Goal: Information Seeking & Learning: Learn about a topic

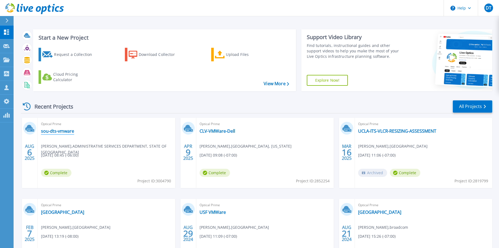
click at [59, 133] on link "sou-dts-vmware" at bounding box center [57, 130] width 33 height 5
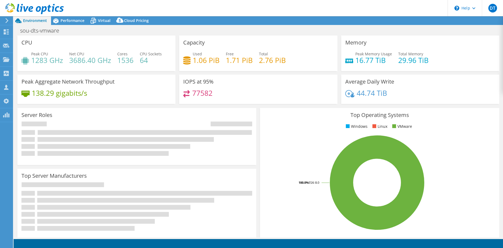
select select "USWest"
select select "USD"
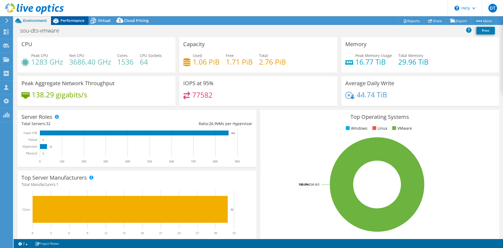
click at [77, 18] on div "Performance" at bounding box center [69, 20] width 37 height 9
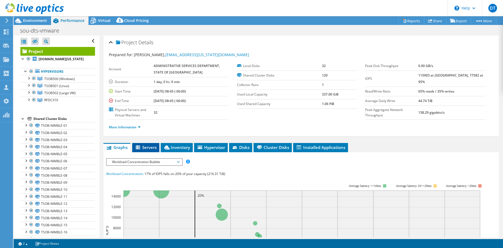
click at [147, 146] on span "Servers" at bounding box center [146, 147] width 22 height 5
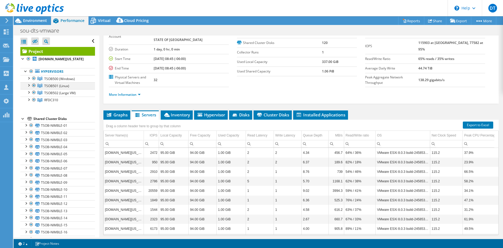
click at [28, 85] on div at bounding box center [28, 84] width 5 height 5
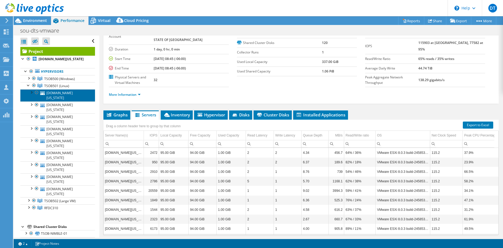
click at [51, 92] on link "[DOMAIN_NAME][US_STATE]" at bounding box center [57, 95] width 75 height 12
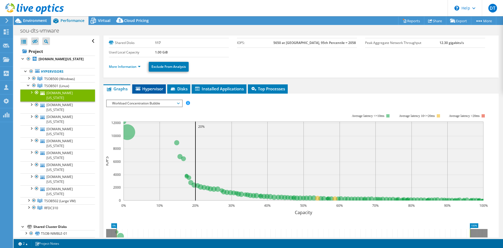
click at [152, 90] on span "Hypervisor" at bounding box center [149, 88] width 28 height 5
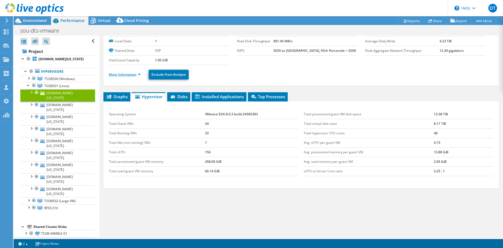
click at [133, 75] on link "More Information" at bounding box center [125, 74] width 32 height 5
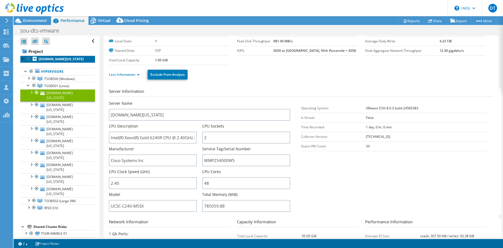
click at [71, 61] on b "[DOMAIN_NAME][US_STATE]" at bounding box center [61, 59] width 45 height 5
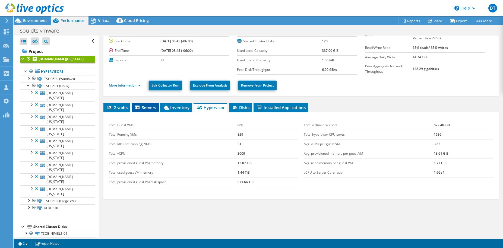
click at [146, 107] on span "Servers" at bounding box center [145, 107] width 22 height 5
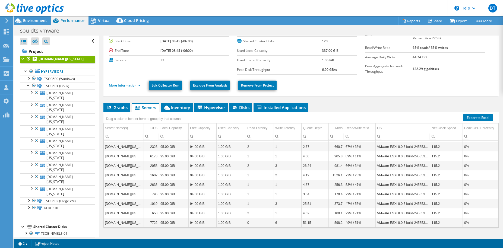
scroll to position [0, 0]
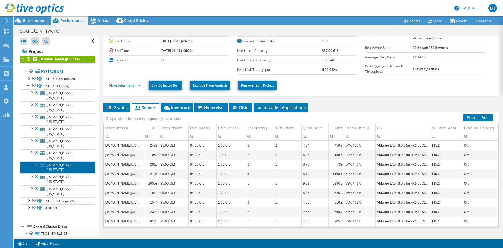
click at [68, 161] on link "[DOMAIN_NAME][US_STATE]" at bounding box center [57, 167] width 75 height 12
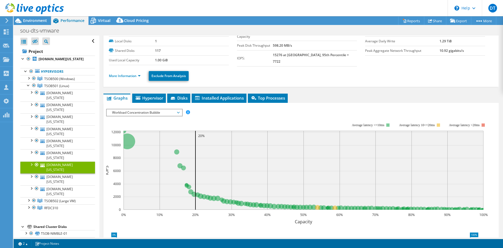
click at [138, 114] on span "Workload Concentration Bubble" at bounding box center [144, 112] width 70 height 7
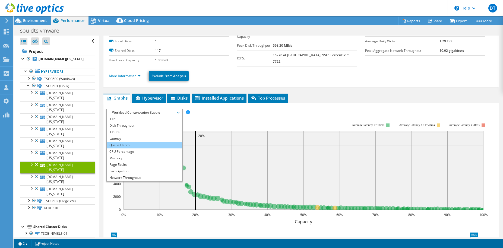
click at [133, 142] on li "Queue Depth" at bounding box center [144, 145] width 75 height 7
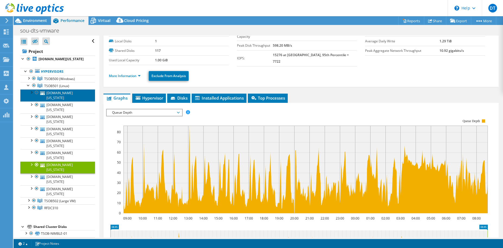
click at [68, 93] on link "[DOMAIN_NAME][US_STATE]" at bounding box center [57, 95] width 75 height 12
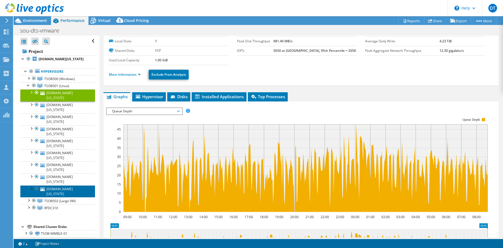
click at [67, 185] on link "[DOMAIN_NAME][US_STATE]" at bounding box center [57, 191] width 75 height 12
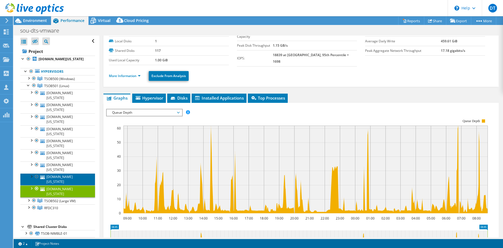
click at [68, 173] on link "[DOMAIN_NAME][US_STATE]" at bounding box center [57, 179] width 75 height 12
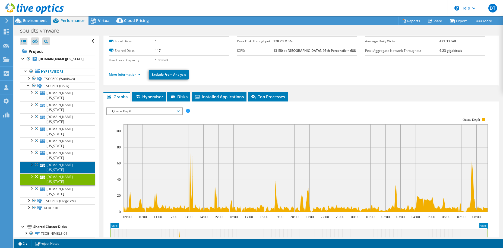
click at [67, 161] on link "[DOMAIN_NAME][US_STATE]" at bounding box center [57, 167] width 75 height 12
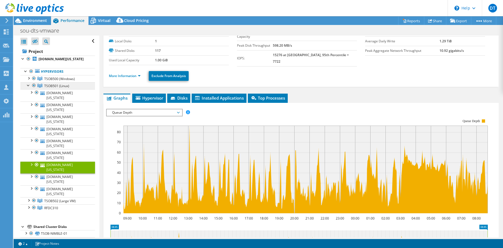
click at [47, 81] on span "TSOB501 (Linux)" at bounding box center [59, 79] width 31 height 5
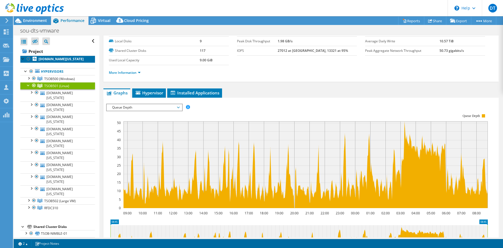
click at [57, 58] on b "[DOMAIN_NAME][US_STATE]" at bounding box center [61, 59] width 45 height 5
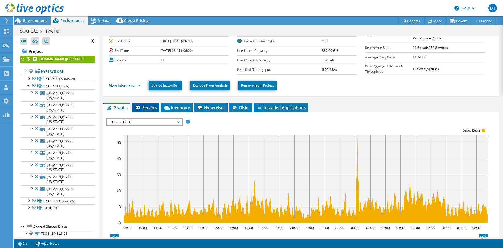
click at [143, 107] on span "Servers" at bounding box center [146, 107] width 22 height 5
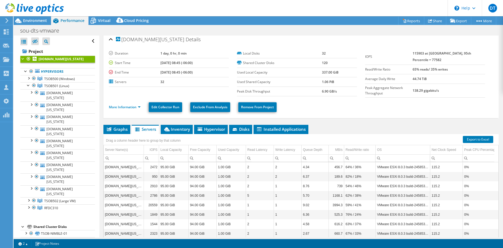
scroll to position [36, 0]
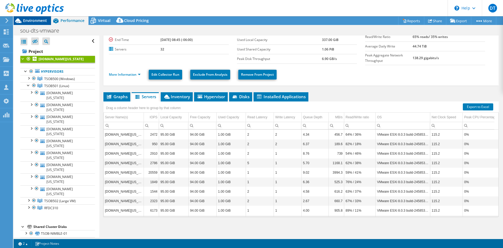
click at [40, 21] on span "Environment" at bounding box center [35, 20] width 24 height 5
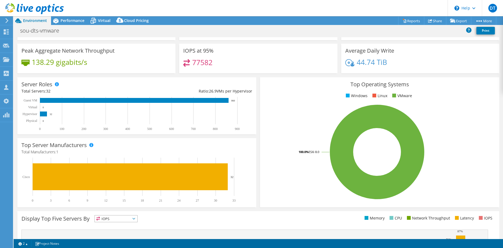
scroll to position [0, 0]
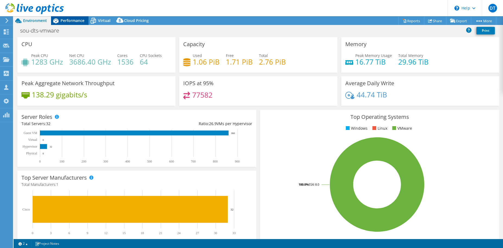
click at [78, 20] on span "Performance" at bounding box center [73, 20] width 24 height 5
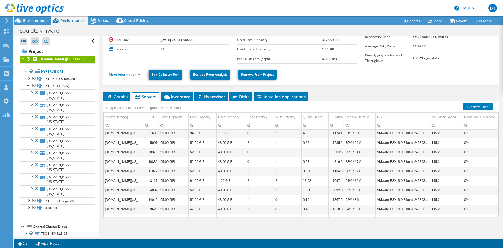
scroll to position [195, 0]
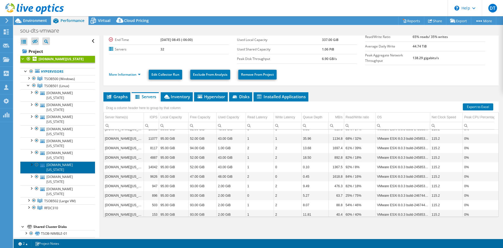
click at [69, 161] on link "[DOMAIN_NAME][US_STATE]" at bounding box center [57, 167] width 75 height 12
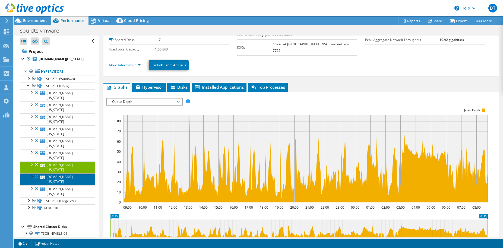
click at [69, 173] on link "[DOMAIN_NAME][US_STATE]" at bounding box center [57, 179] width 75 height 12
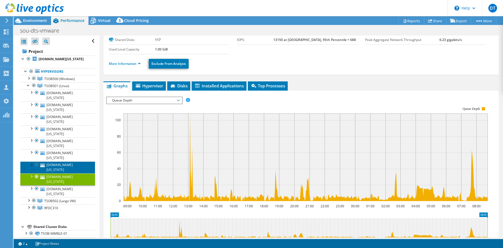
click at [67, 161] on link "[DOMAIN_NAME][US_STATE]" at bounding box center [57, 167] width 75 height 12
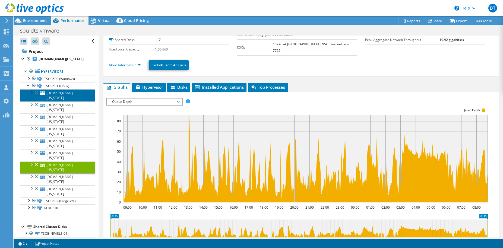
click at [68, 92] on link "[DOMAIN_NAME][US_STATE]" at bounding box center [57, 95] width 75 height 12
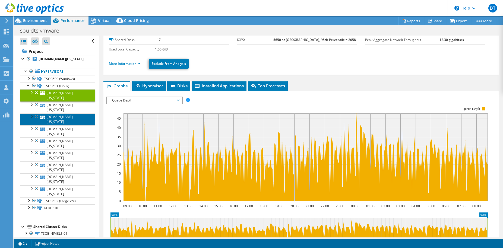
click at [67, 113] on link "[DOMAIN_NAME][US_STATE]" at bounding box center [57, 119] width 75 height 12
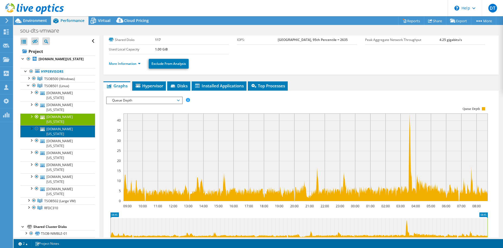
click at [65, 125] on link "[DOMAIN_NAME][US_STATE]" at bounding box center [57, 131] width 75 height 12
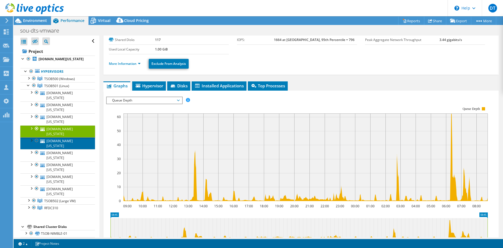
click at [62, 137] on link "[DOMAIN_NAME][US_STATE]" at bounding box center [57, 143] width 75 height 12
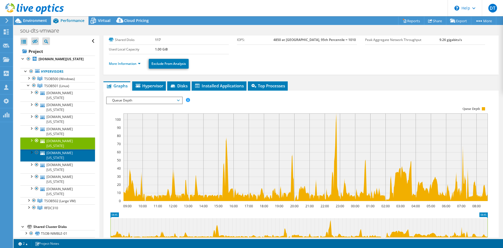
click at [60, 149] on link "[DOMAIN_NAME][US_STATE]" at bounding box center [57, 155] width 75 height 12
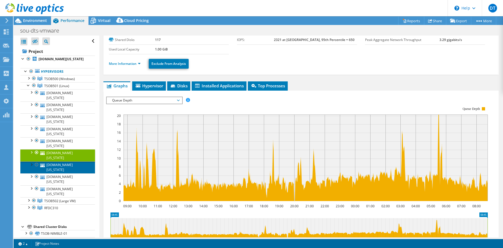
click at [60, 161] on link "[DOMAIN_NAME][US_STATE]" at bounding box center [57, 167] width 75 height 12
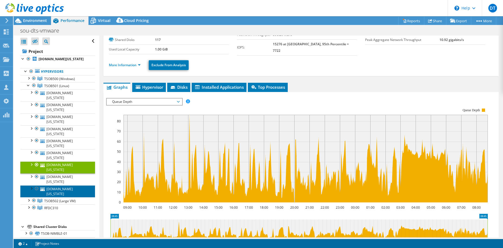
click at [80, 185] on link "[DOMAIN_NAME][US_STATE]" at bounding box center [57, 191] width 75 height 12
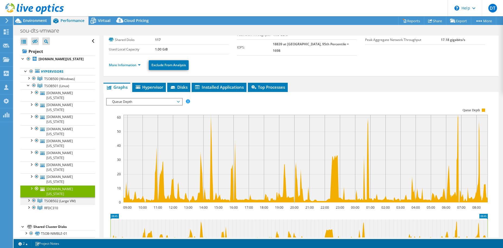
click at [29, 197] on div at bounding box center [28, 199] width 5 height 5
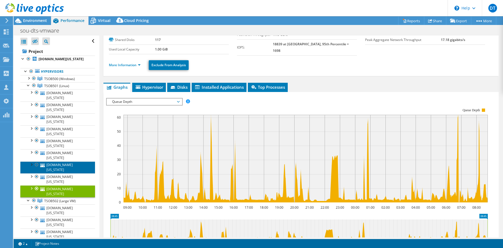
click at [78, 161] on link "[DOMAIN_NAME][US_STATE]" at bounding box center [57, 167] width 75 height 12
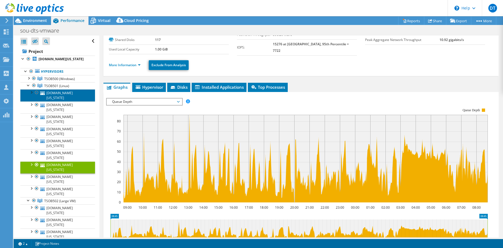
click at [78, 92] on link "[DOMAIN_NAME][US_STATE]" at bounding box center [57, 95] width 75 height 12
